Goal: Information Seeking & Learning: Learn about a topic

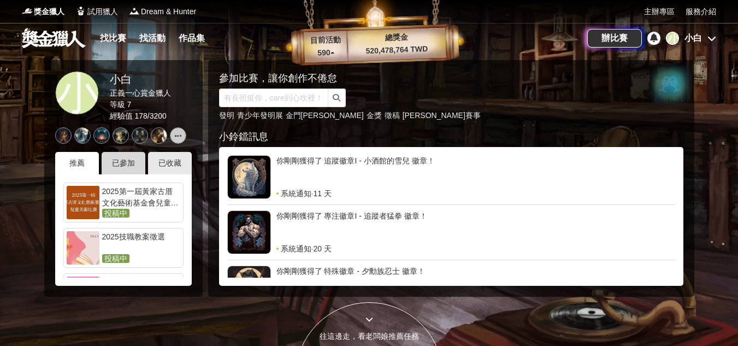
click at [119, 163] on div "已參加" at bounding box center [124, 163] width 44 height 22
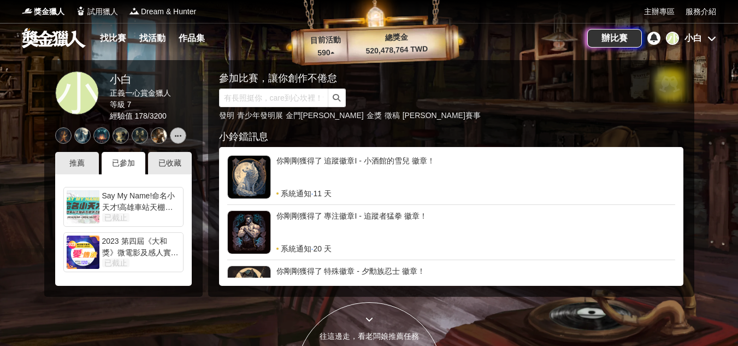
scroll to position [108, 0]
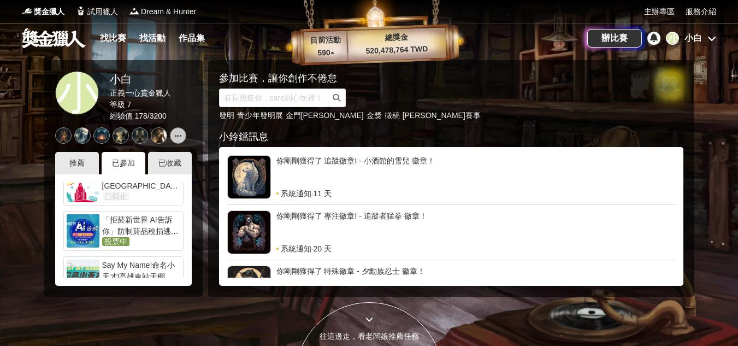
click at [153, 231] on div "「拒菸新世界 AI告訴你」防制菸品稅捐逃漏 徵件比賽" at bounding box center [141, 225] width 78 height 22
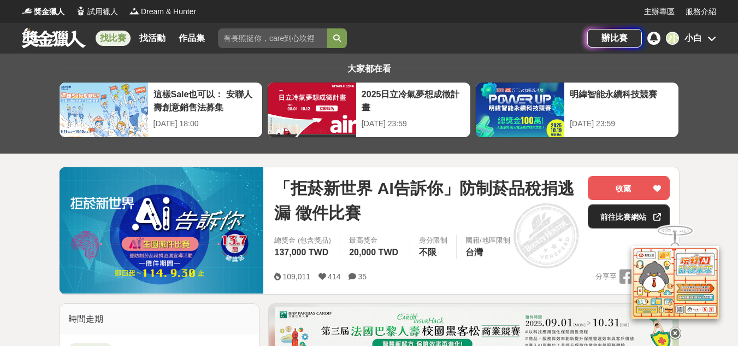
click at [646, 216] on link "前往比賽網站" at bounding box center [629, 216] width 82 height 24
drag, startPoint x: 107, startPoint y: 36, endPoint x: 120, endPoint y: 34, distance: 13.8
click at [107, 36] on link "找比賽" at bounding box center [113, 38] width 35 height 15
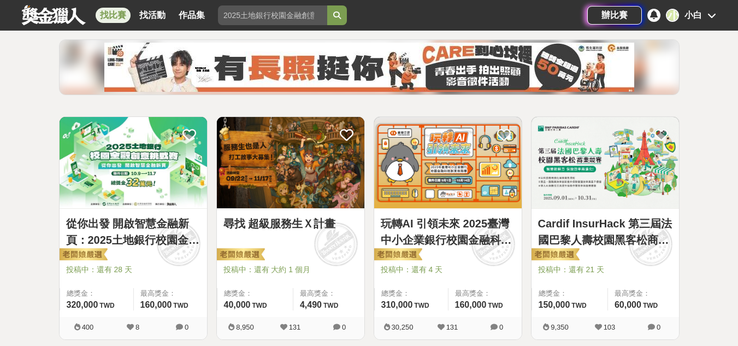
scroll to position [55, 0]
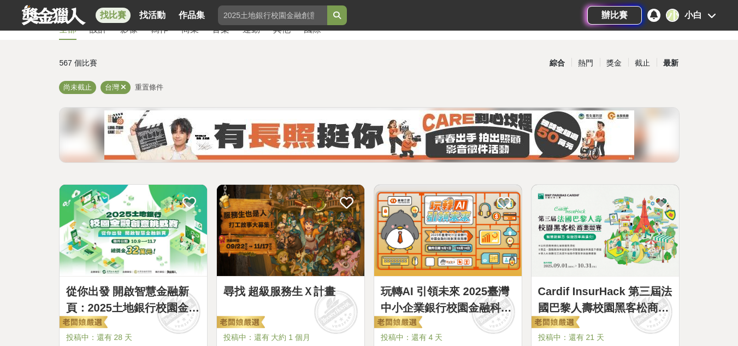
click at [676, 68] on div "最新" at bounding box center [671, 63] width 28 height 19
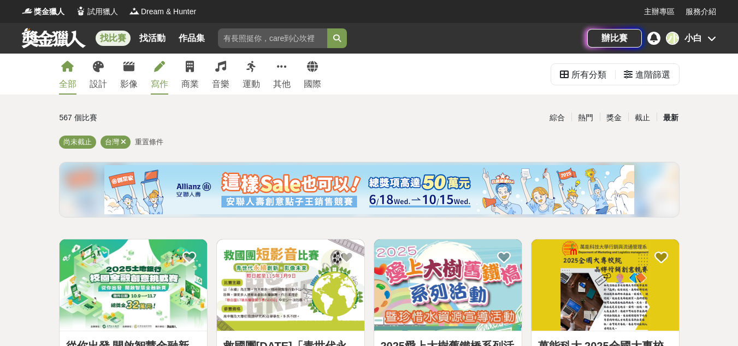
click at [159, 84] on div "寫作" at bounding box center [159, 84] width 17 height 13
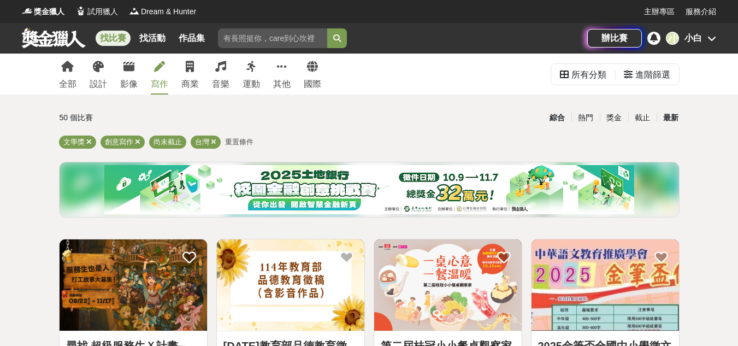
click at [679, 118] on div "最新" at bounding box center [671, 117] width 28 height 19
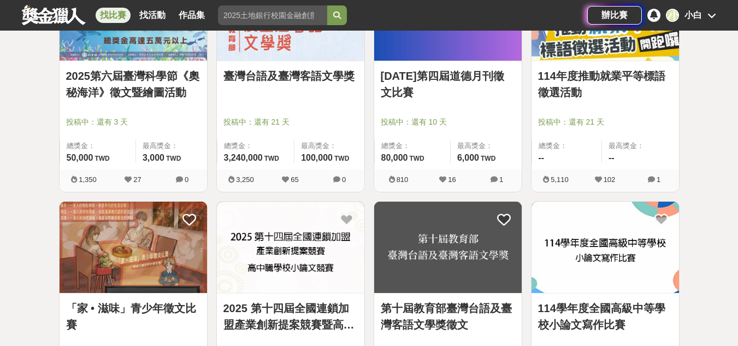
scroll to position [1257, 0]
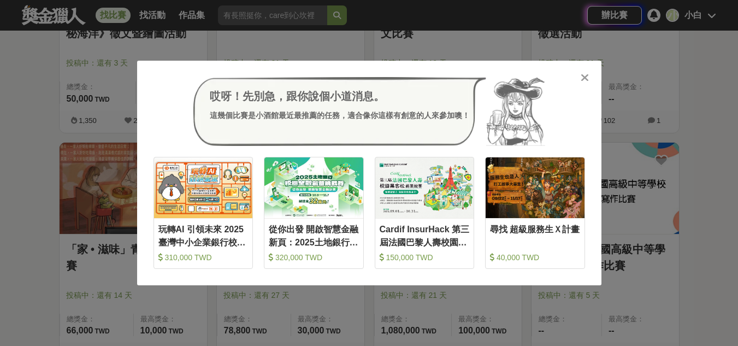
click at [587, 78] on icon at bounding box center [585, 77] width 8 height 11
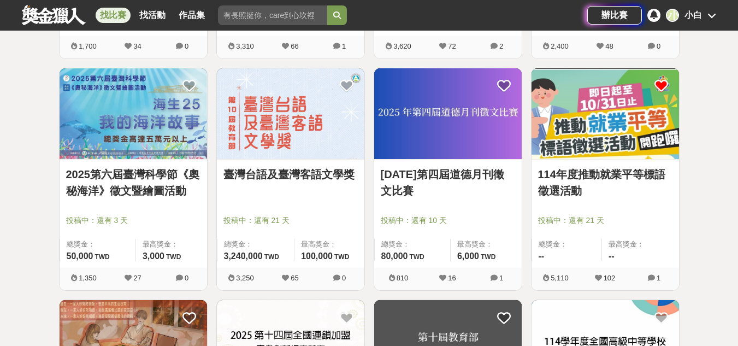
scroll to position [1093, 0]
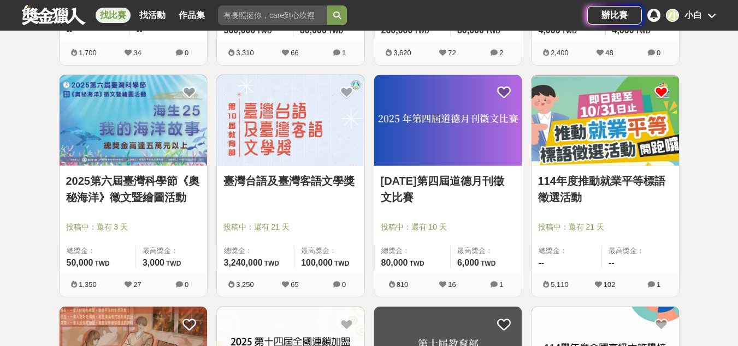
click at [153, 185] on link "2025第六屆臺灣科學節《奧秘海洋》徵文暨繪圖活動" at bounding box center [133, 189] width 134 height 33
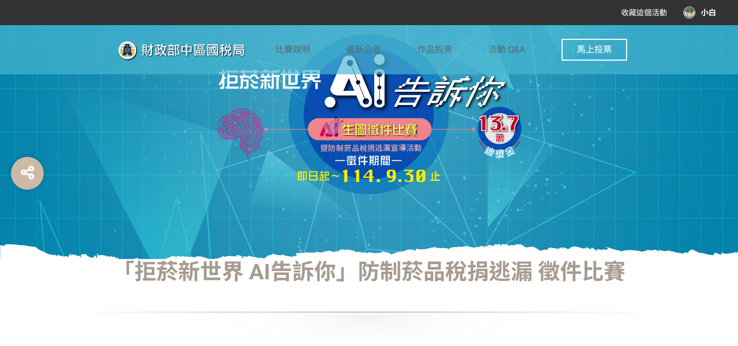
click at [600, 52] on span "馬上投票" at bounding box center [594, 49] width 35 height 10
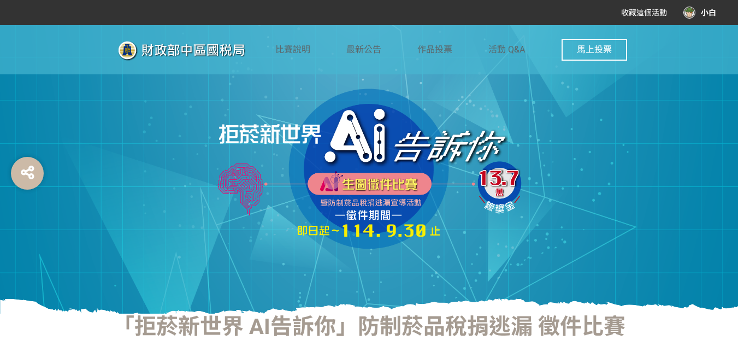
click at [600, 42] on button "馬上投票" at bounding box center [595, 50] width 66 height 22
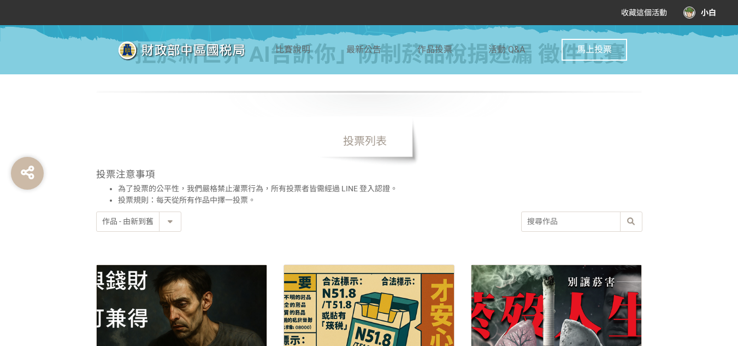
scroll to position [219, 0]
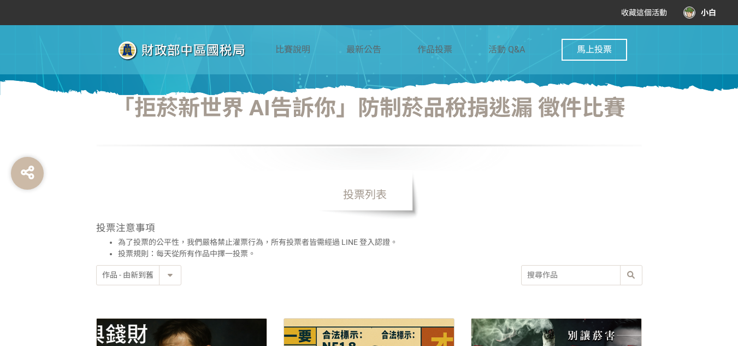
click at [591, 275] on input "search" at bounding box center [582, 275] width 120 height 19
type input "來都來"
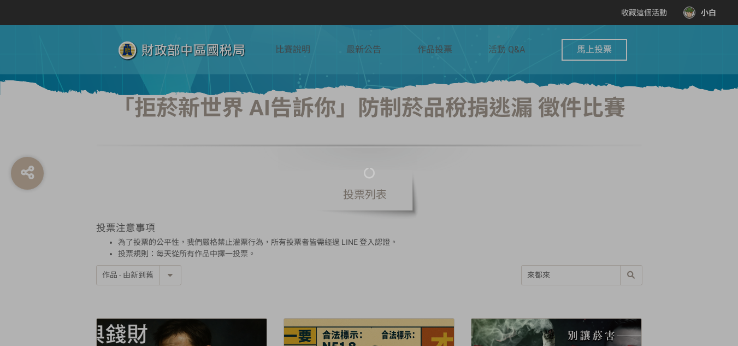
scroll to position [12, 0]
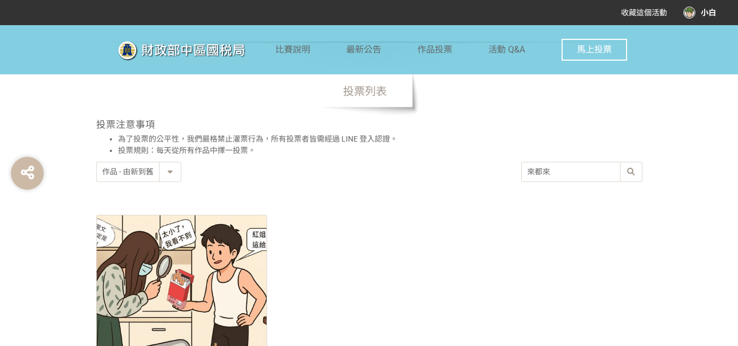
scroll to position [437, 0]
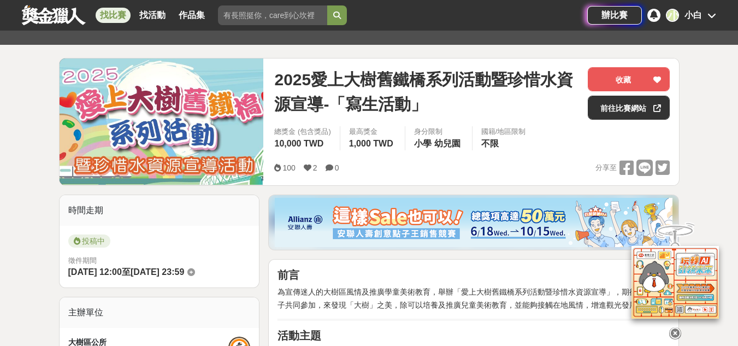
scroll to position [109, 0]
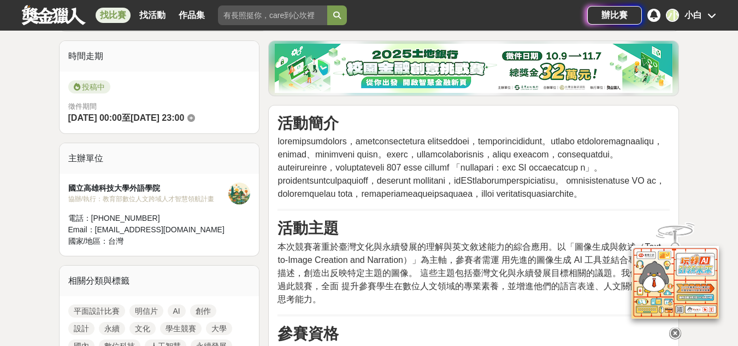
scroll to position [273, 0]
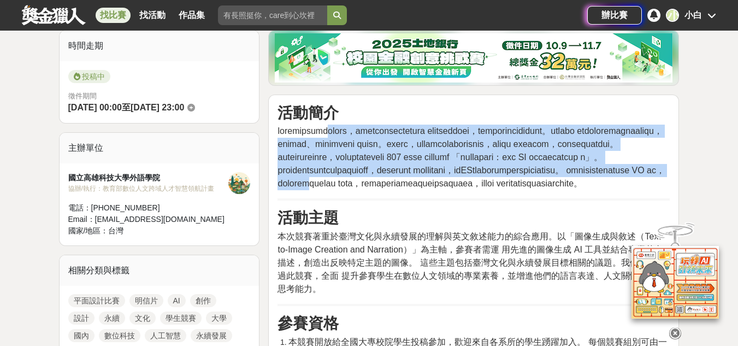
drag, startPoint x: 376, startPoint y: 133, endPoint x: 414, endPoint y: 228, distance: 102.3
click at [414, 188] on span at bounding box center [471, 157] width 387 height 62
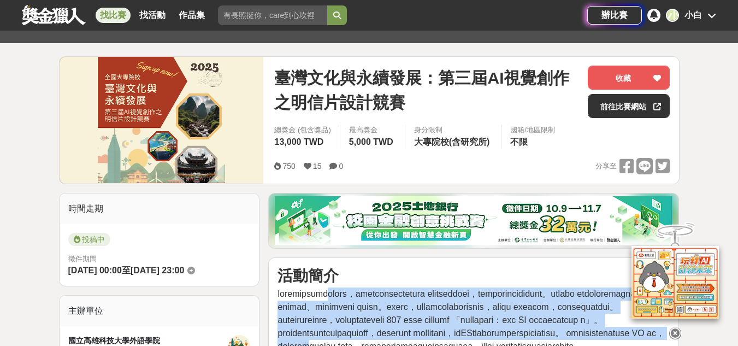
scroll to position [109, 0]
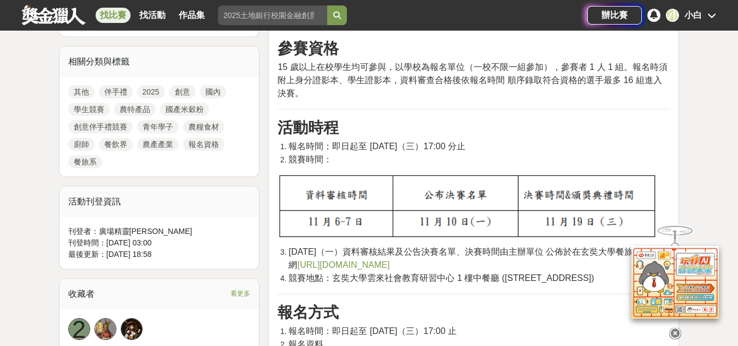
scroll to position [492, 0]
